Goal: Task Accomplishment & Management: Use online tool/utility

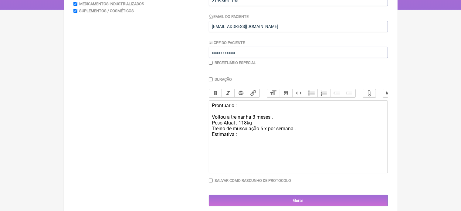
scroll to position [121, 0]
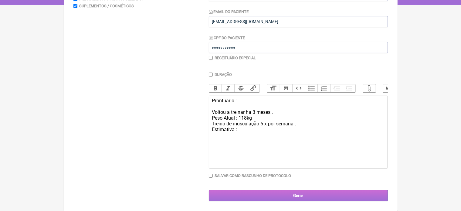
click at [293, 197] on input "Gerar" at bounding box center [298, 195] width 179 height 11
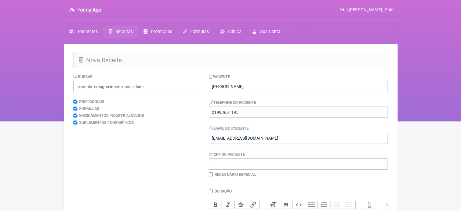
scroll to position [121, 0]
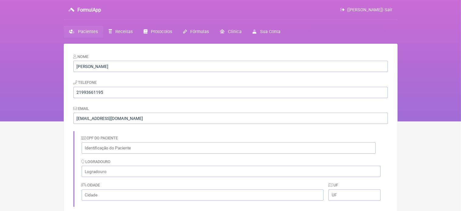
click at [81, 31] on span "Pacientes" at bounding box center [88, 31] width 20 height 5
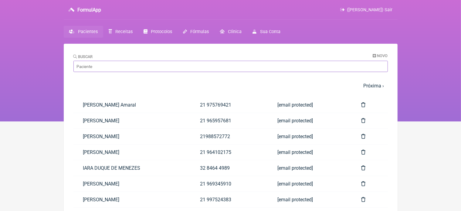
click at [117, 64] on input "Buscar" at bounding box center [231, 66] width 315 height 11
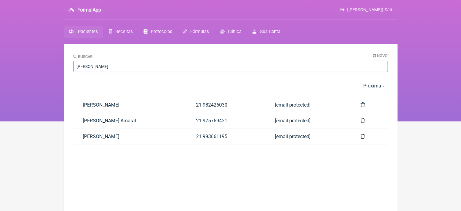
type input "natalia"
click at [115, 159] on main "Buscar Novo natalia 1 2 3 4 5 … Próxima › Última » Paciente Telefone Email NATA…" at bounding box center [231, 149] width 334 height 211
click at [132, 104] on link "NATALIA JUSTINO DA ROCHA" at bounding box center [130, 104] width 113 height 15
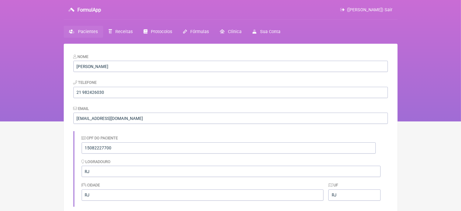
scroll to position [185, 0]
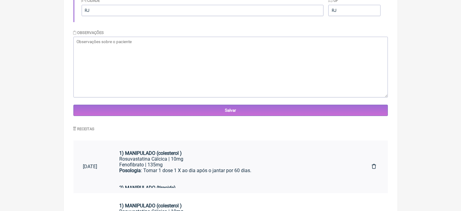
click at [157, 166] on div "Fenofibrato | 135mg" at bounding box center [235, 165] width 233 height 6
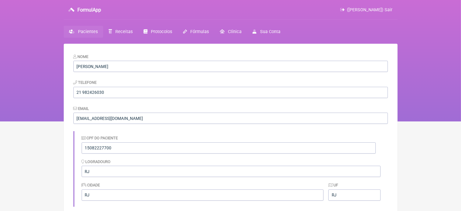
click at [389, 9] on span "(VINICIUS VIEIRA PASCHOAL) Sair" at bounding box center [370, 9] width 46 height 5
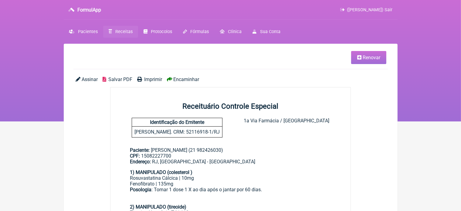
click at [368, 60] on span "Renovar" at bounding box center [372, 58] width 18 height 6
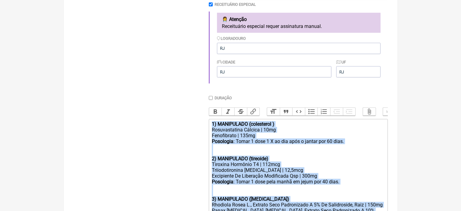
scroll to position [323, 0]
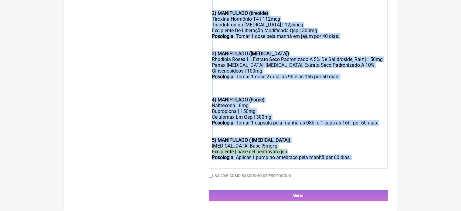
drag, startPoint x: 212, startPoint y: 128, endPoint x: 306, endPoint y: 220, distance: 131.9
type trix-editor "<div><strong>1) MANIPULADO (colesterol )</strong></div><div>Rosuvastatina Cálci…"
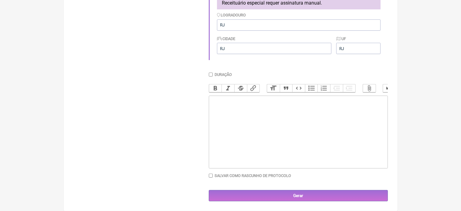
scroll to position [15, 0]
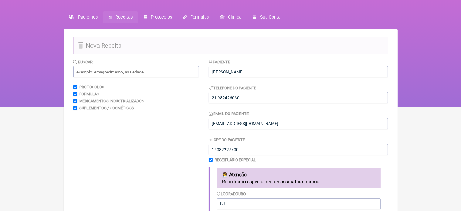
drag, startPoint x: 333, startPoint y: 22, endPoint x: 458, endPoint y: 39, distance: 126.2
click at [458, 39] on nav "FormulApp (VINICIUS VIEIRA PASCHOAL) Sair Pacientes Receitas Protocolos Fórmula…" at bounding box center [230, 45] width 461 height 121
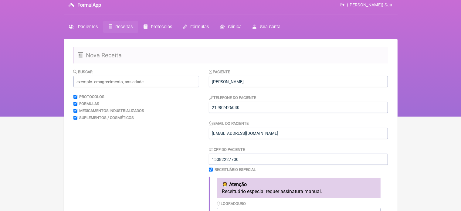
scroll to position [0, 0]
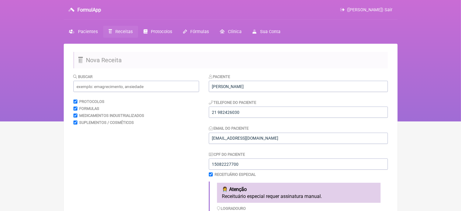
click at [390, 9] on span "([PERSON_NAME]) Sair" at bounding box center [370, 9] width 46 height 5
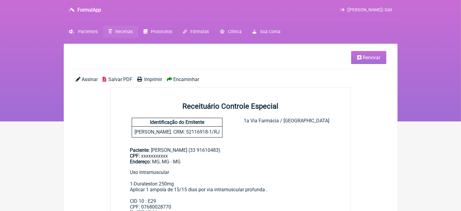
click at [389, 9] on span "([PERSON_NAME]) Sair" at bounding box center [370, 9] width 46 height 5
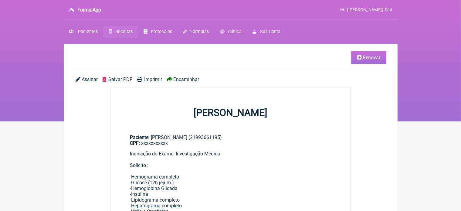
click at [386, 8] on span "([PERSON_NAME]) Sair" at bounding box center [370, 9] width 46 height 5
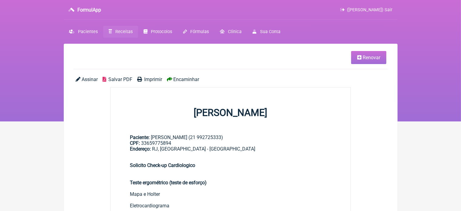
click at [390, 9] on span "([PERSON_NAME]) Sair" at bounding box center [370, 9] width 46 height 5
